Goal: Information Seeking & Learning: Learn about a topic

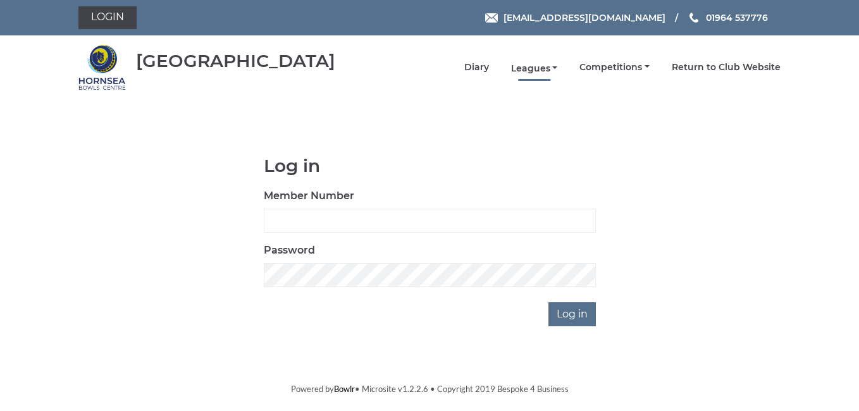
click at [533, 71] on link "Leagues" at bounding box center [534, 69] width 47 height 12
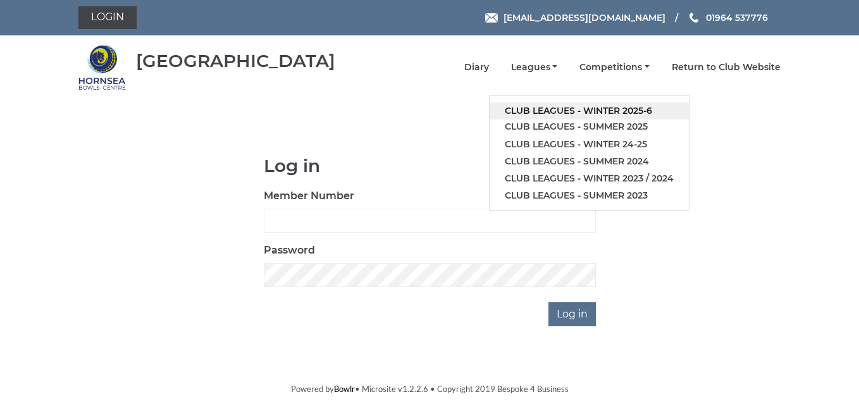
click at [592, 110] on link "Club leagues - Winter 2025-6" at bounding box center [588, 110] width 199 height 17
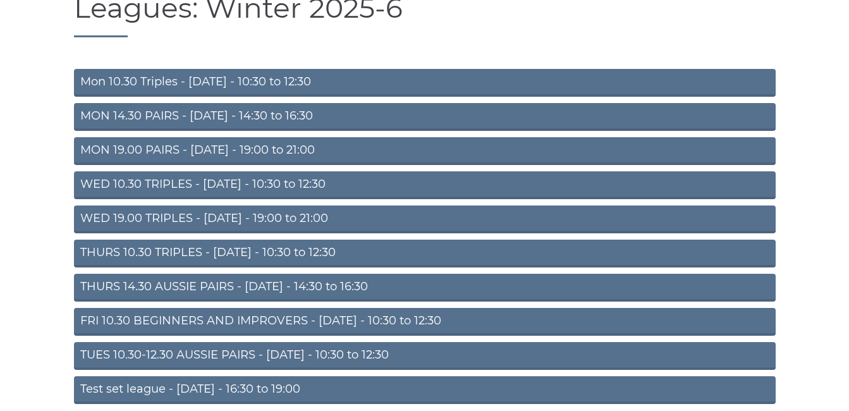
scroll to position [126, 0]
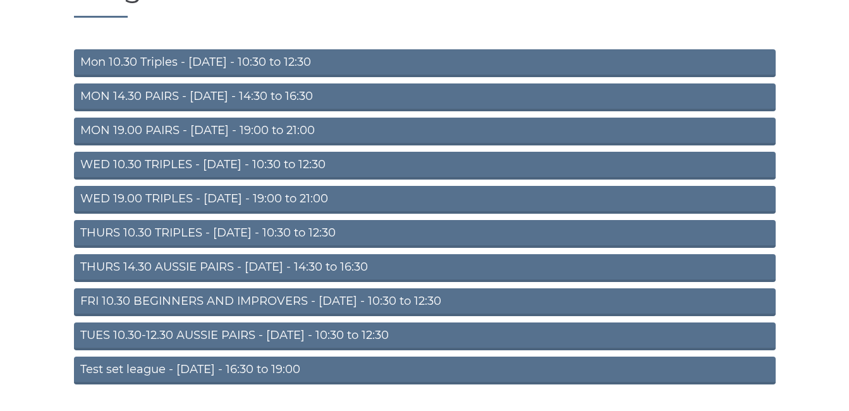
click at [152, 268] on link "THURS 14.30 AUSSIE PAIRS - [DATE] - 14:30 to 16:30" at bounding box center [425, 268] width 702 height 28
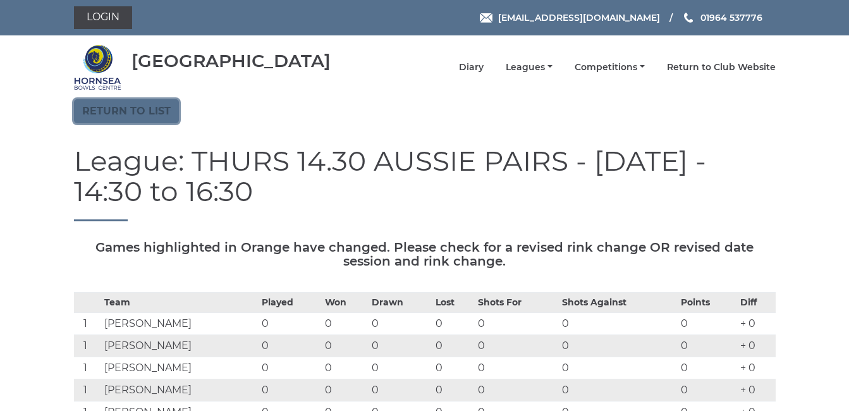
click at [134, 108] on link "Return to list" at bounding box center [126, 111] width 105 height 24
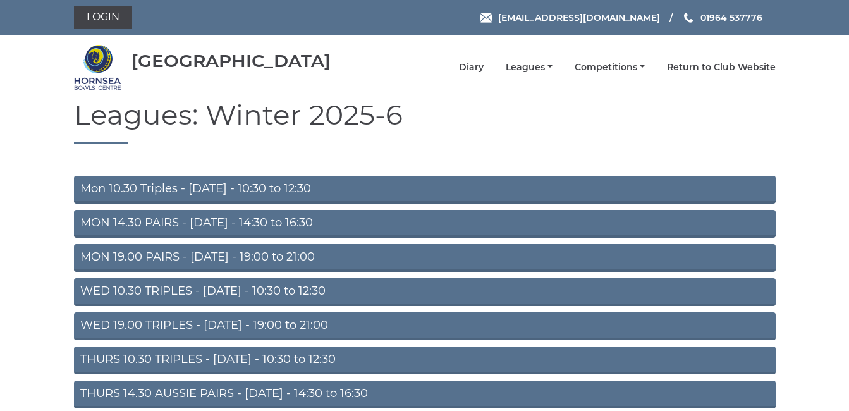
click at [166, 393] on link "THURS 14.30 AUSSIE PAIRS - [DATE] - 14:30 to 16:30" at bounding box center [425, 395] width 702 height 28
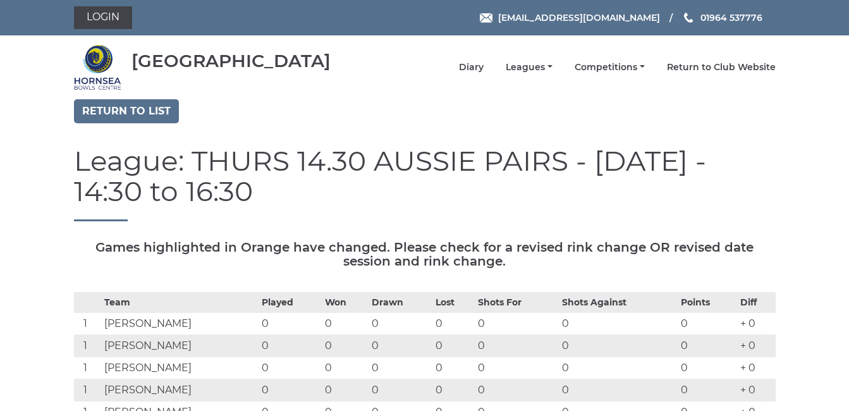
click at [110, 349] on td "[PERSON_NAME]" at bounding box center [179, 346] width 157 height 22
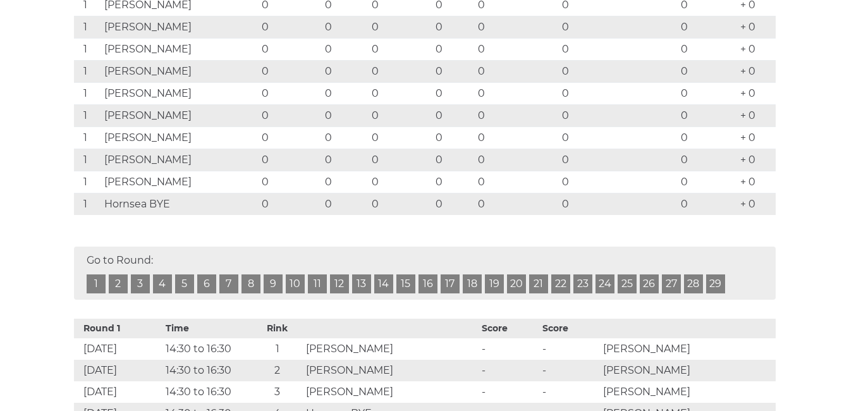
scroll to position [316, 0]
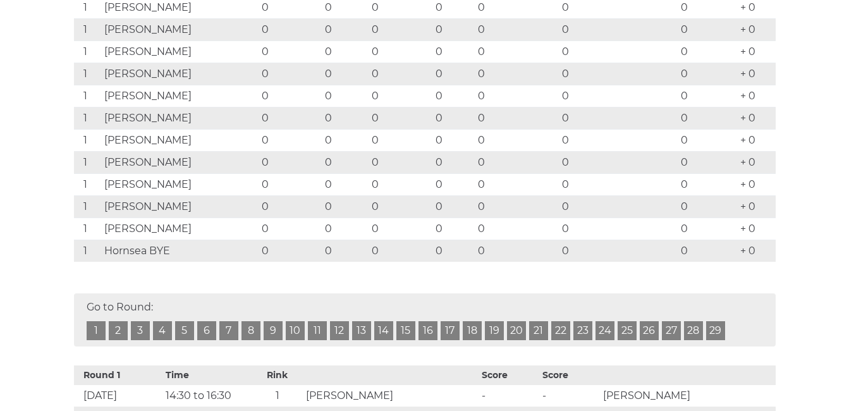
click at [96, 330] on link "1" at bounding box center [96, 330] width 19 height 19
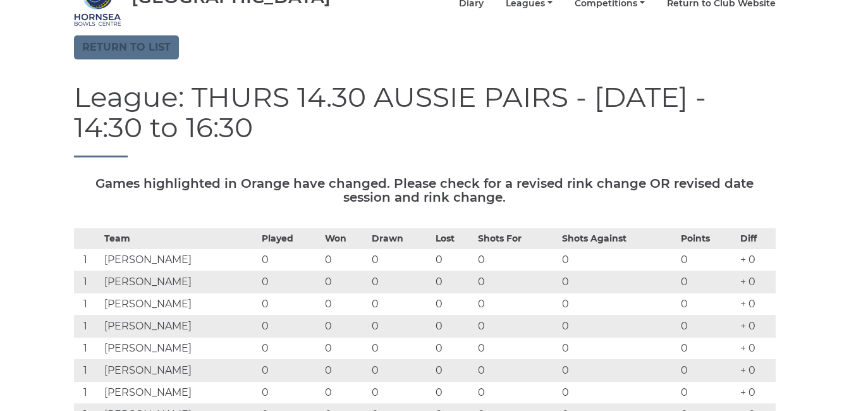
scroll to position [43, 0]
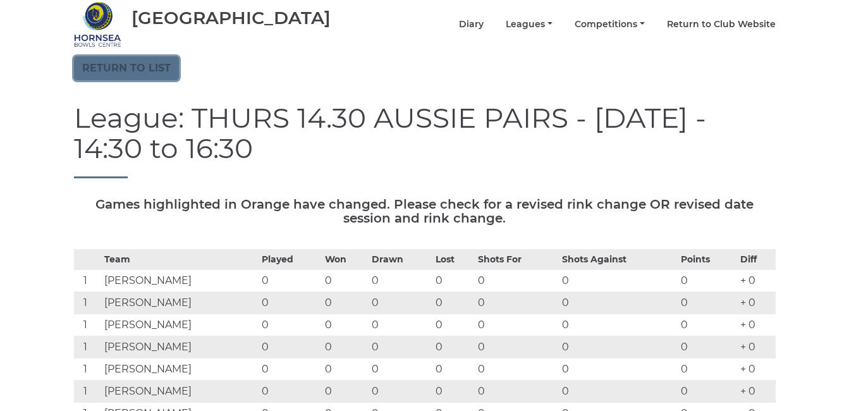
click at [132, 66] on link "Return to list" at bounding box center [126, 68] width 105 height 24
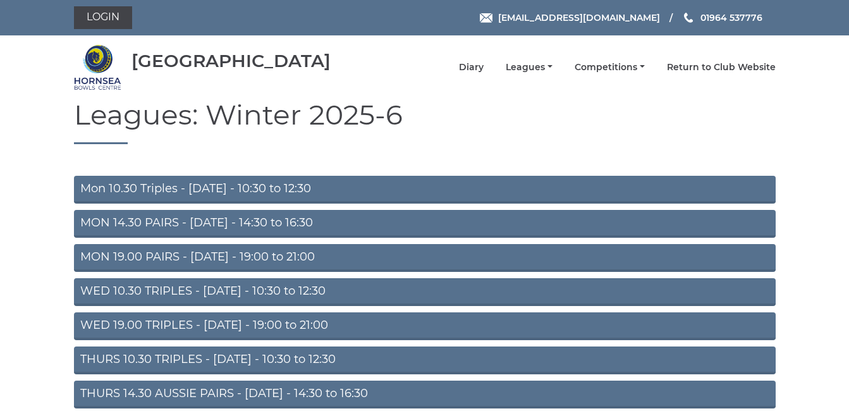
click at [155, 193] on link "Mon 10.30 Triples - Monday - 10:30 to 12:30" at bounding box center [425, 190] width 702 height 28
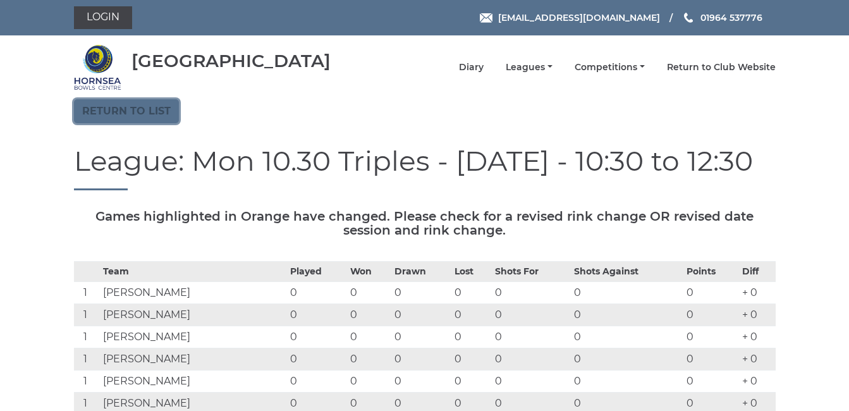
click at [123, 112] on link "Return to list" at bounding box center [126, 111] width 105 height 24
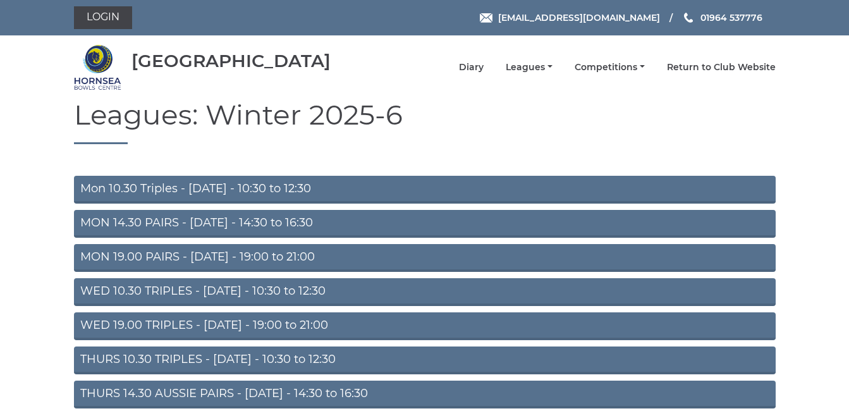
click at [155, 292] on link "WED 10.30 TRIPLES - Wednesday - 10:30 to 12:30" at bounding box center [425, 292] width 702 height 28
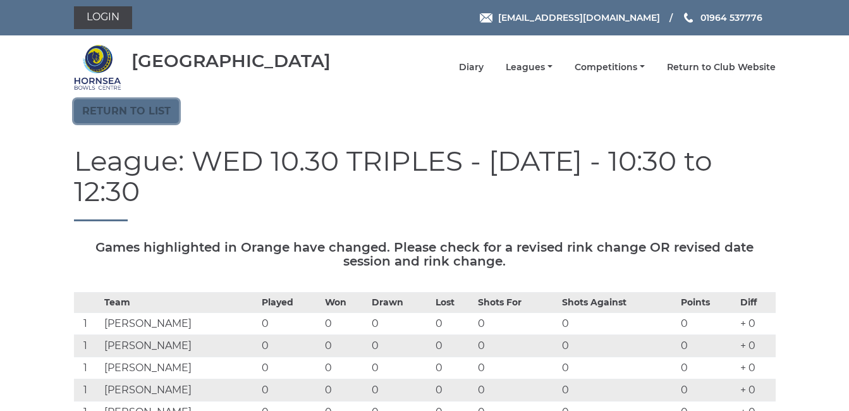
click at [124, 113] on link "Return to list" at bounding box center [126, 111] width 105 height 24
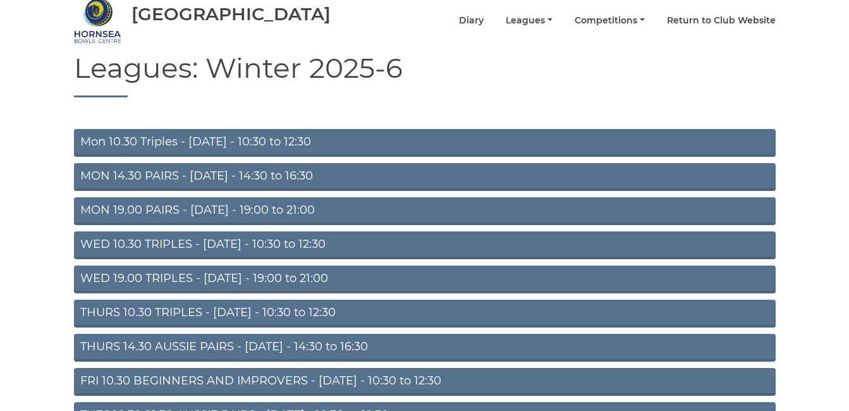
scroll to position [160, 0]
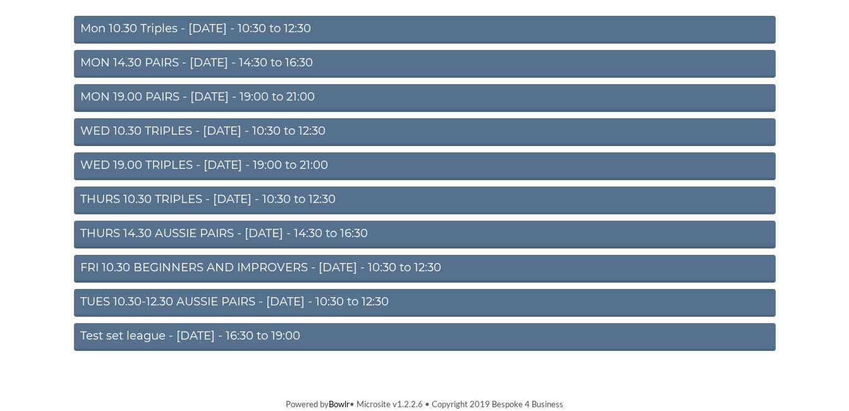
click at [158, 271] on link "FRI 10.30 BEGINNERS AND IMPROVERS - [DATE] - 10:30 to 12:30" at bounding box center [425, 269] width 702 height 28
